Goal: Communication & Community: Answer question/provide support

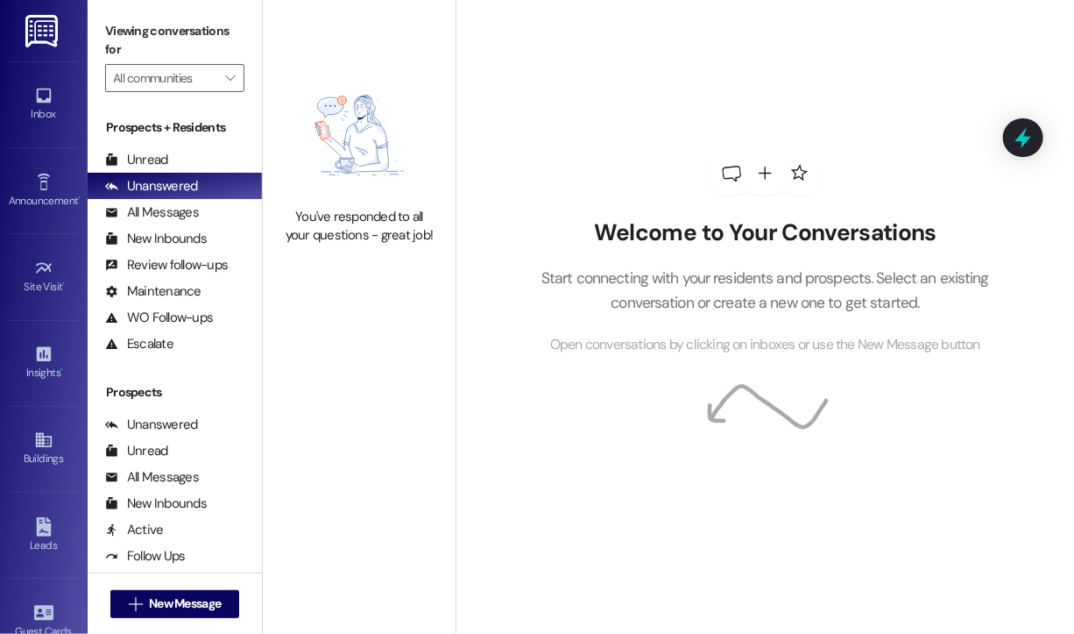
click at [1024, 65] on div "Welcome to Your Conversations Start connecting with your residents and prospect…" at bounding box center [766, 253] width 526 height 507
click at [1030, 37] on div "Welcome to Your Conversations Start connecting with your residents and prospect…" at bounding box center [765, 317] width 619 height 634
drag, startPoint x: 1043, startPoint y: 0, endPoint x: 612, endPoint y: 23, distance: 431.8
click at [643, 47] on div "Welcome to Your Conversations Start connecting with your residents and prospect…" at bounding box center [766, 253] width 526 height 507
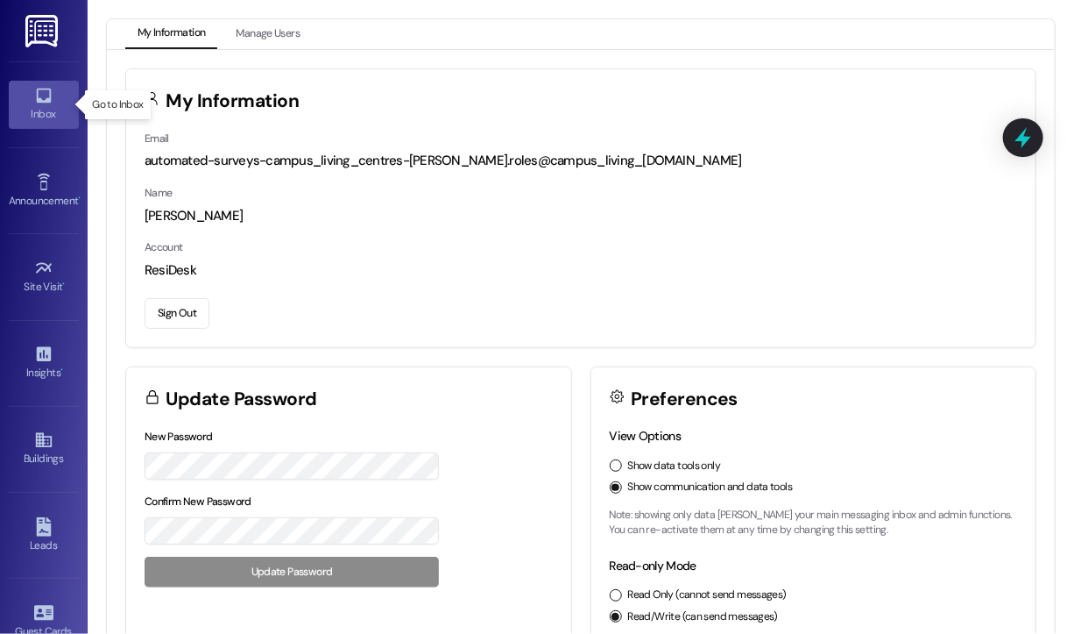
click at [36, 99] on icon at bounding box center [43, 96] width 15 height 15
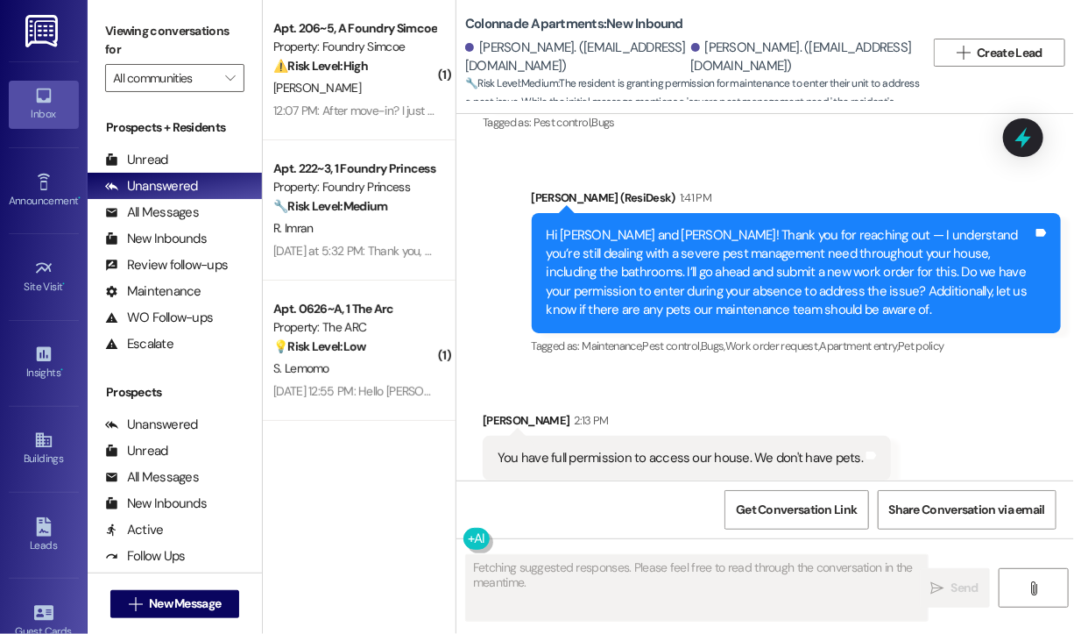
scroll to position [5105, 0]
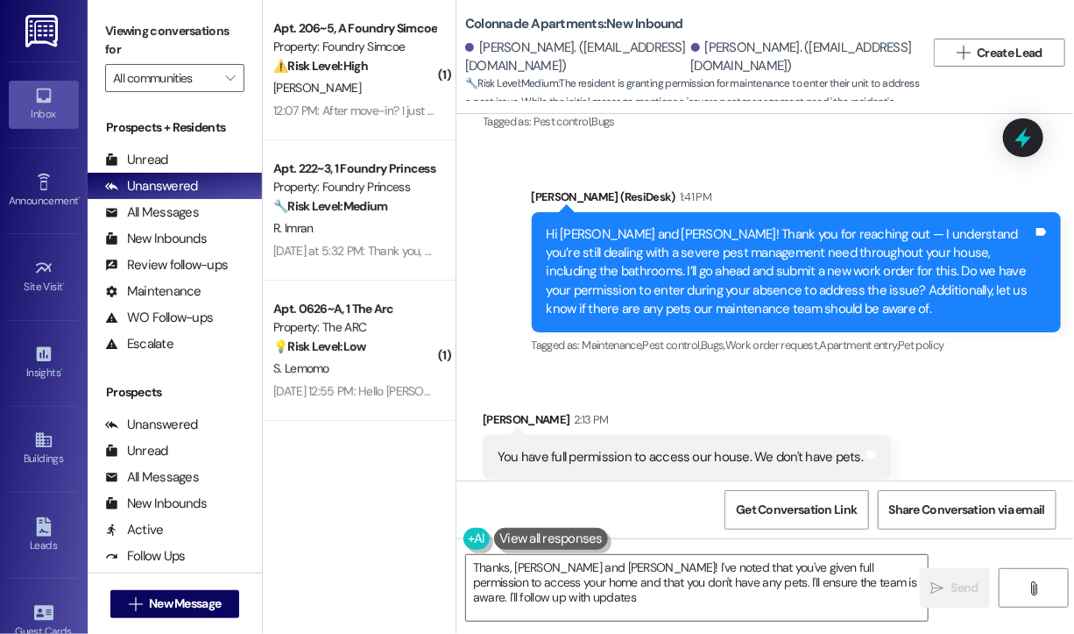
type textarea "Thanks, James and Irene! I've noted that you've given full permission to access…"
click at [820, 512] on span "Get Conversation Link" at bounding box center [796, 509] width 121 height 18
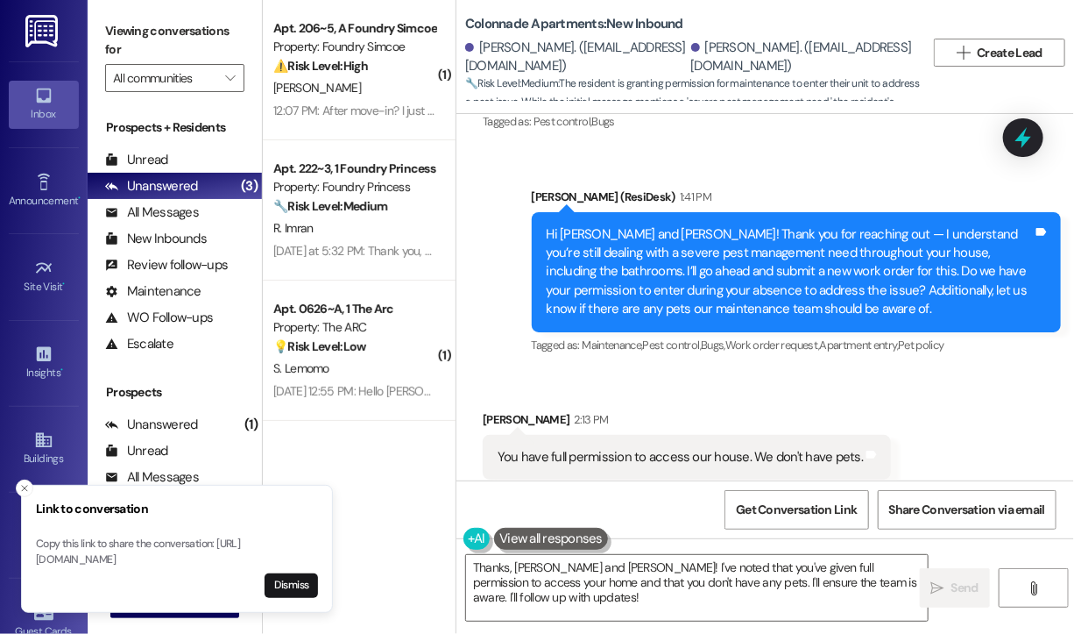
click at [792, 371] on div "Received via SMS James Were 2:13 PM You have full permission to access our hous…" at bounding box center [766, 445] width 618 height 148
click at [1024, 145] on icon at bounding box center [1023, 137] width 21 height 27
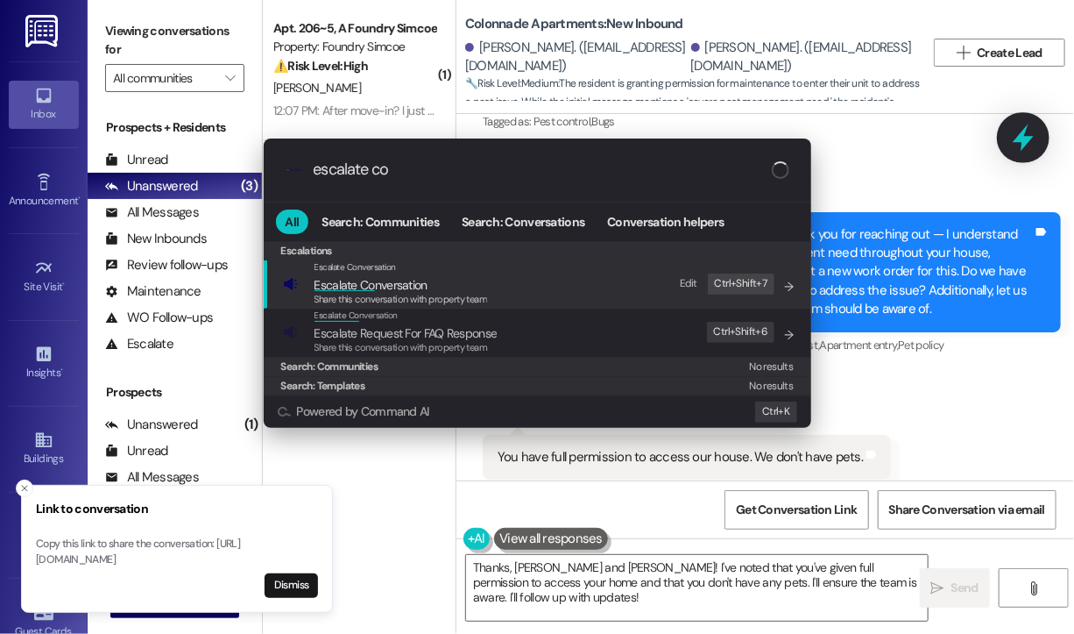
type input "escalate con"
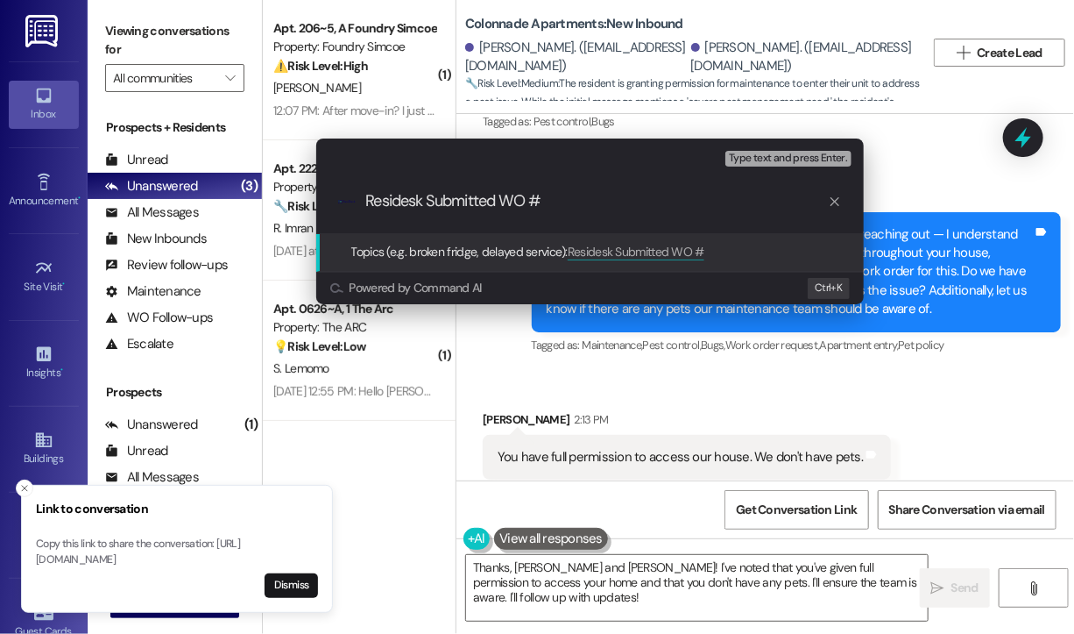
type input "Residesk Submitted WO #"
click at [900, 150] on div "Escalate Conversation High risk Topics (e.g. broken fridge, delayed service) An…" at bounding box center [537, 317] width 1074 height 634
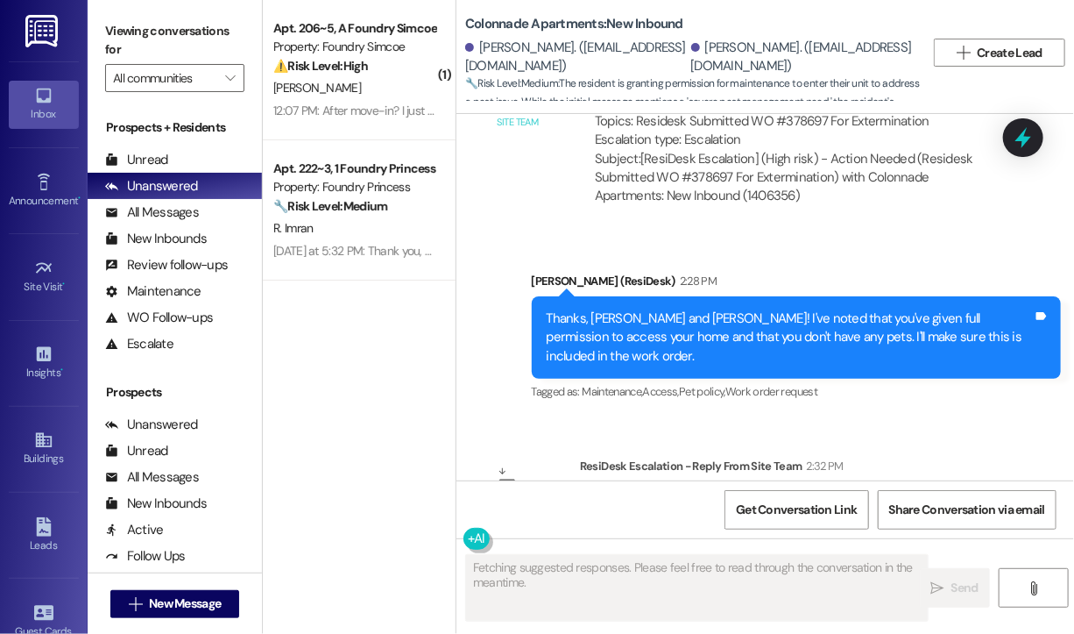
scroll to position [5686, 0]
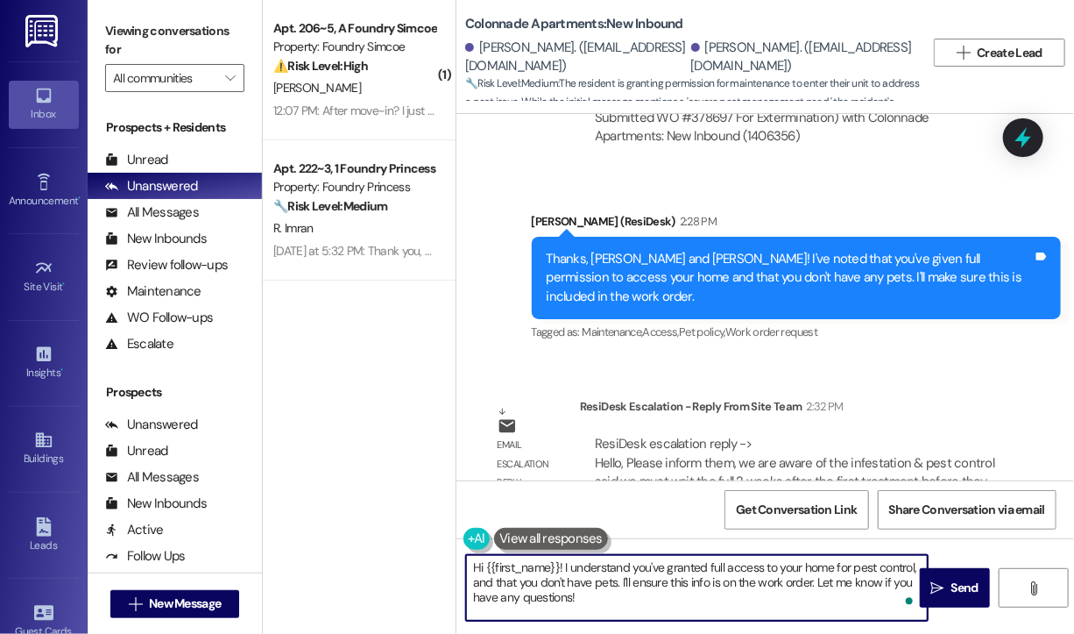
drag, startPoint x: 596, startPoint y: 603, endPoint x: 564, endPoint y: 573, distance: 43.4
click at [564, 573] on textarea "Hi {{first_name}}! I understand you've granted full access to your home for pes…" at bounding box center [697, 588] width 462 height 66
paste textarea "NOT_ALLOWED"
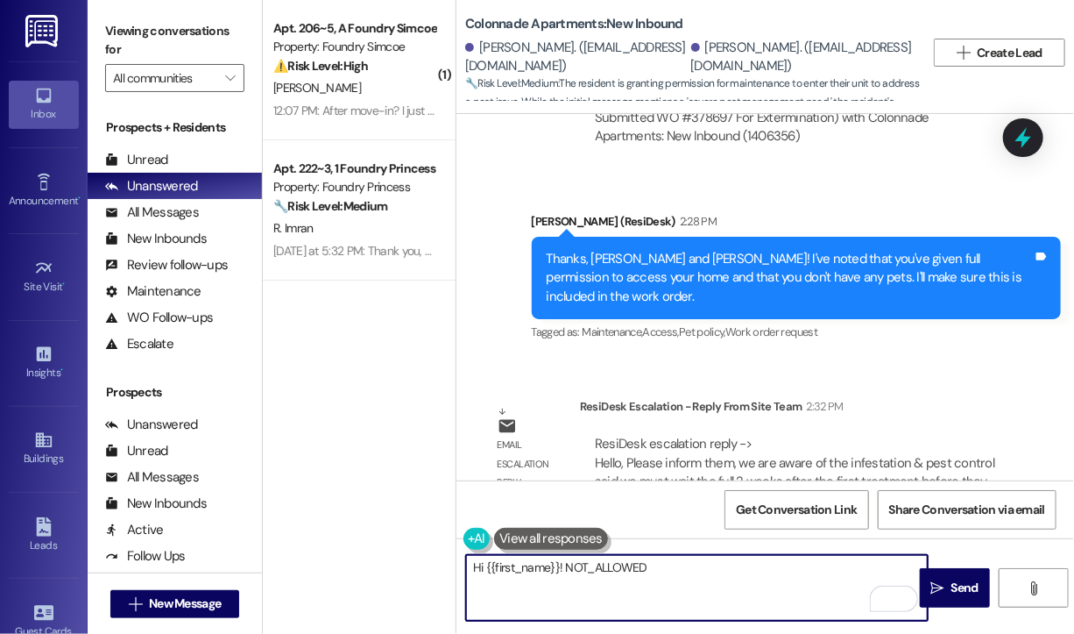
drag, startPoint x: 687, startPoint y: 575, endPoint x: 564, endPoint y: 566, distance: 123.0
click at [564, 566] on textarea "Hi {{first_name}}! NOT_ALLOWED" at bounding box center [697, 588] width 462 height 66
paste textarea "The site team asked me to share that they’re aware of the infestation, and pest…"
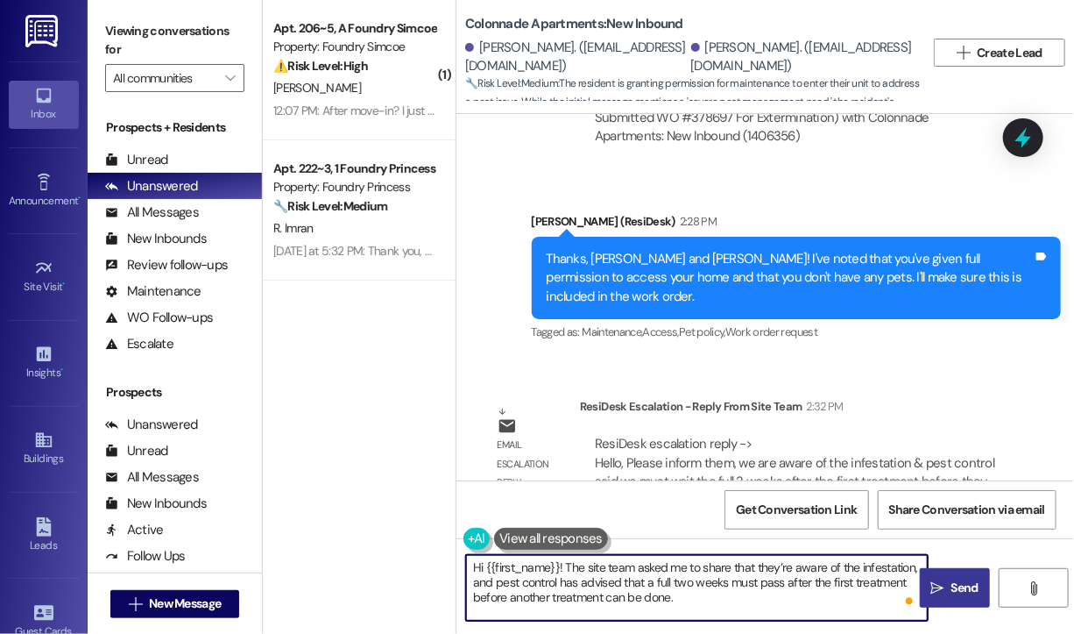
type textarea "Hi {{first_name}}! The site team asked me to share that they’re aware of the in…"
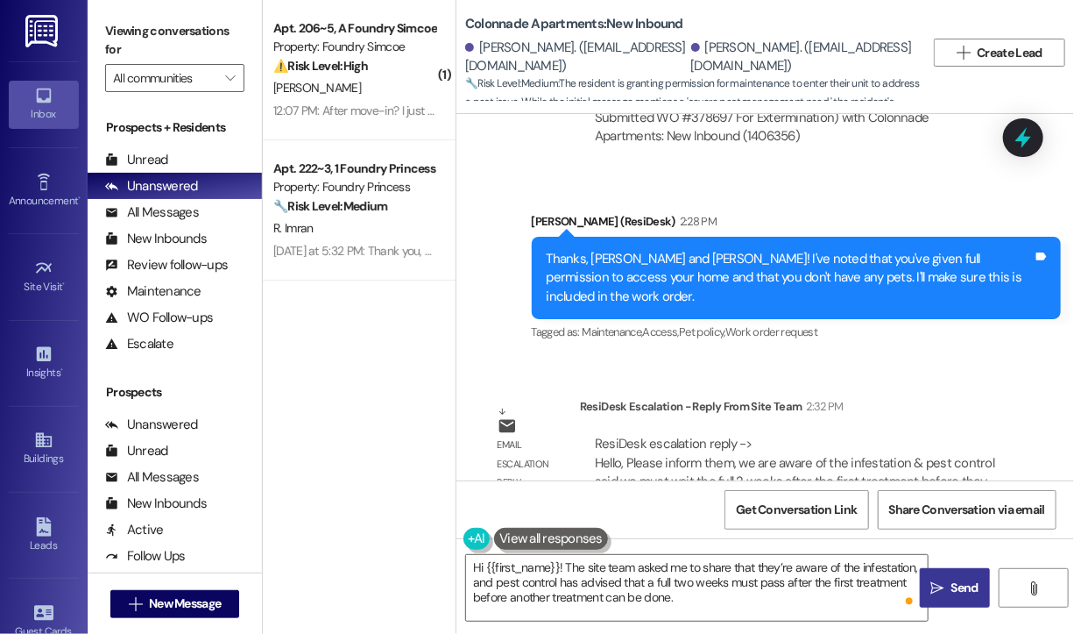
click at [952, 587] on span "Send" at bounding box center [965, 587] width 27 height 18
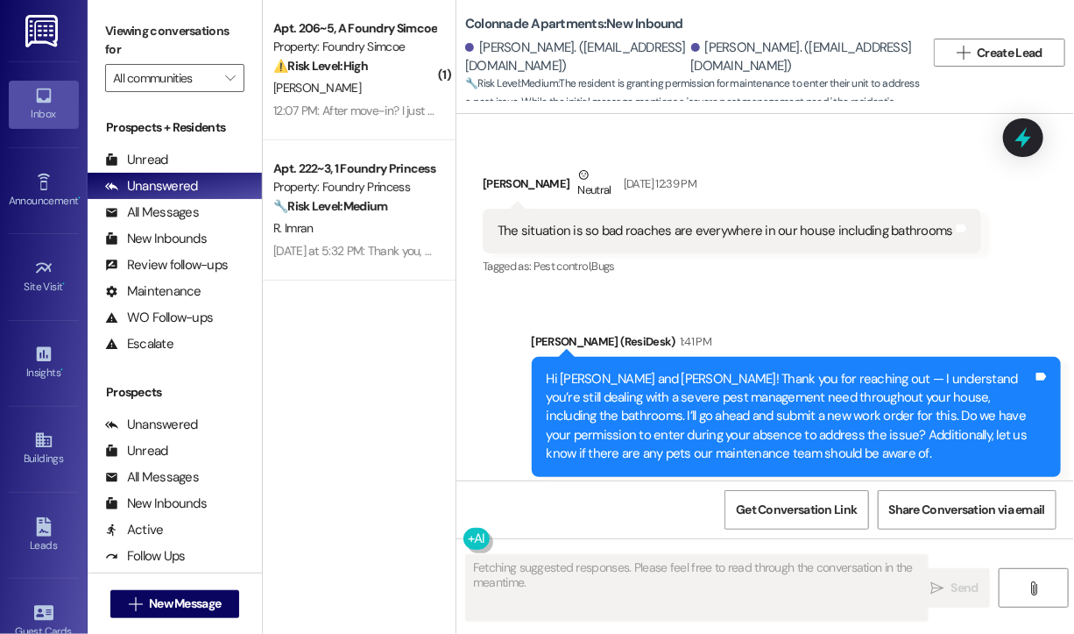
scroll to position [5104, 0]
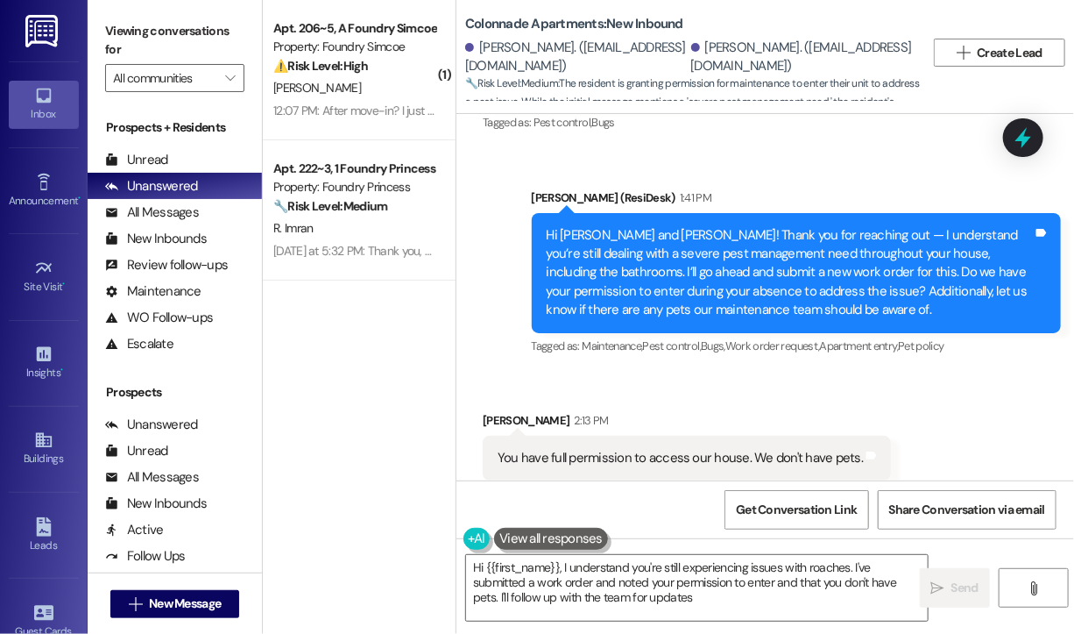
type textarea "Hi {{first_name}}, I understand you're still experiencing issues with roaches. …"
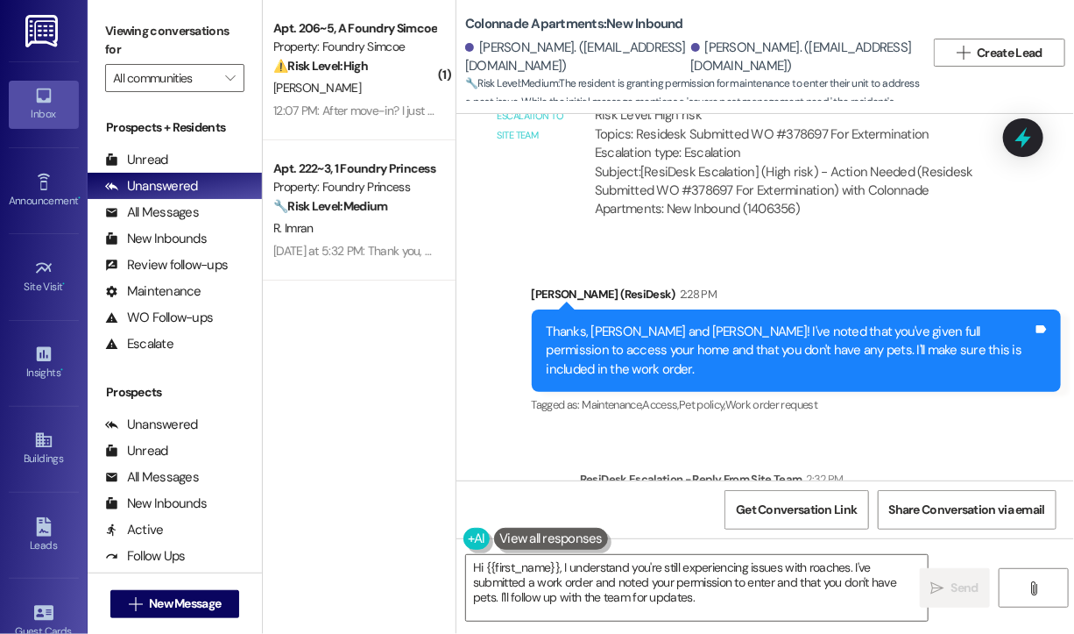
scroll to position [5686, 0]
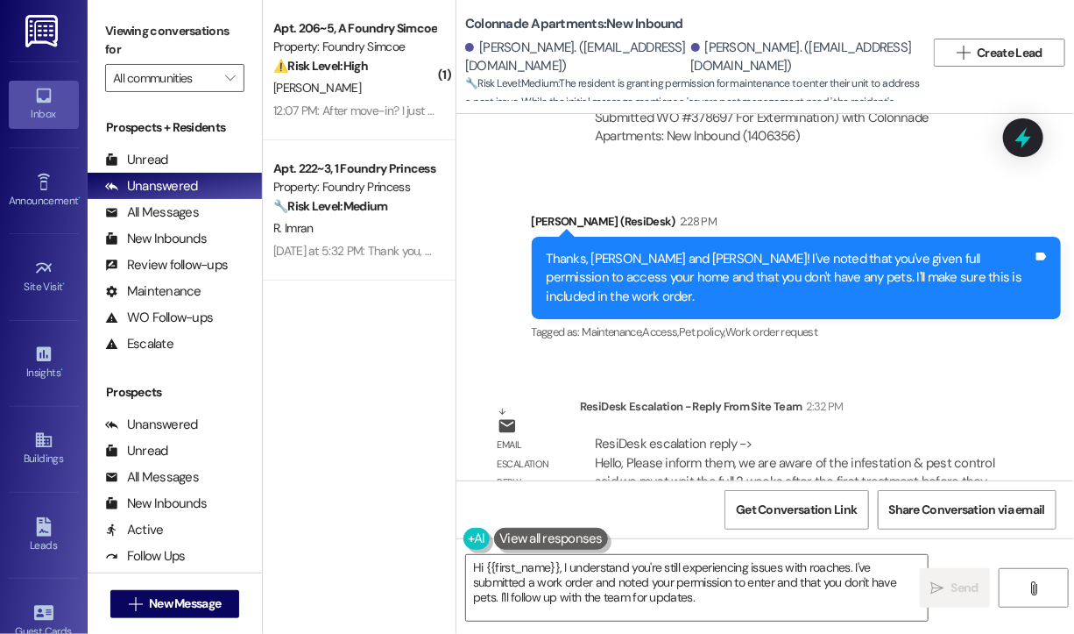
click at [360, 348] on div "( 1 ) Apt. 206~5, A Foundry Simcoe Property: Foundry Simcoe ⚠️ Risk Level: High…" at bounding box center [359, 254] width 193 height 509
